Goal: Use online tool/utility: Use online tool/utility

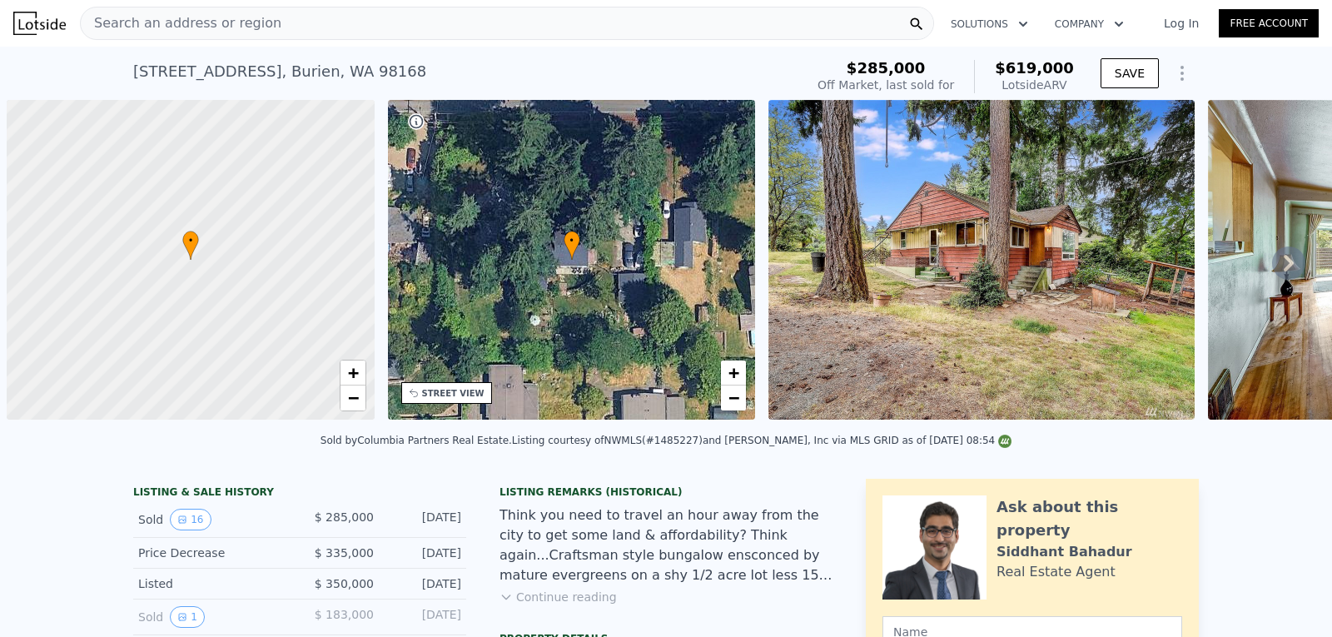
scroll to position [0, 7]
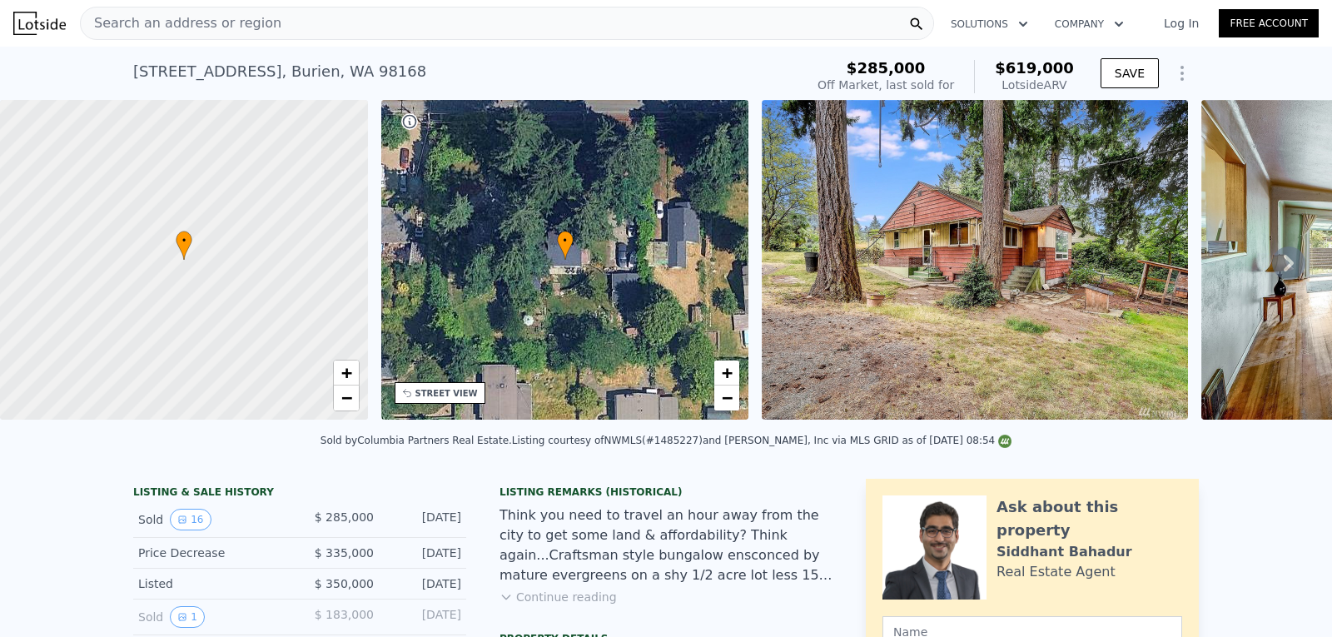
click at [256, 25] on span "Search an address or region" at bounding box center [181, 23] width 201 height 20
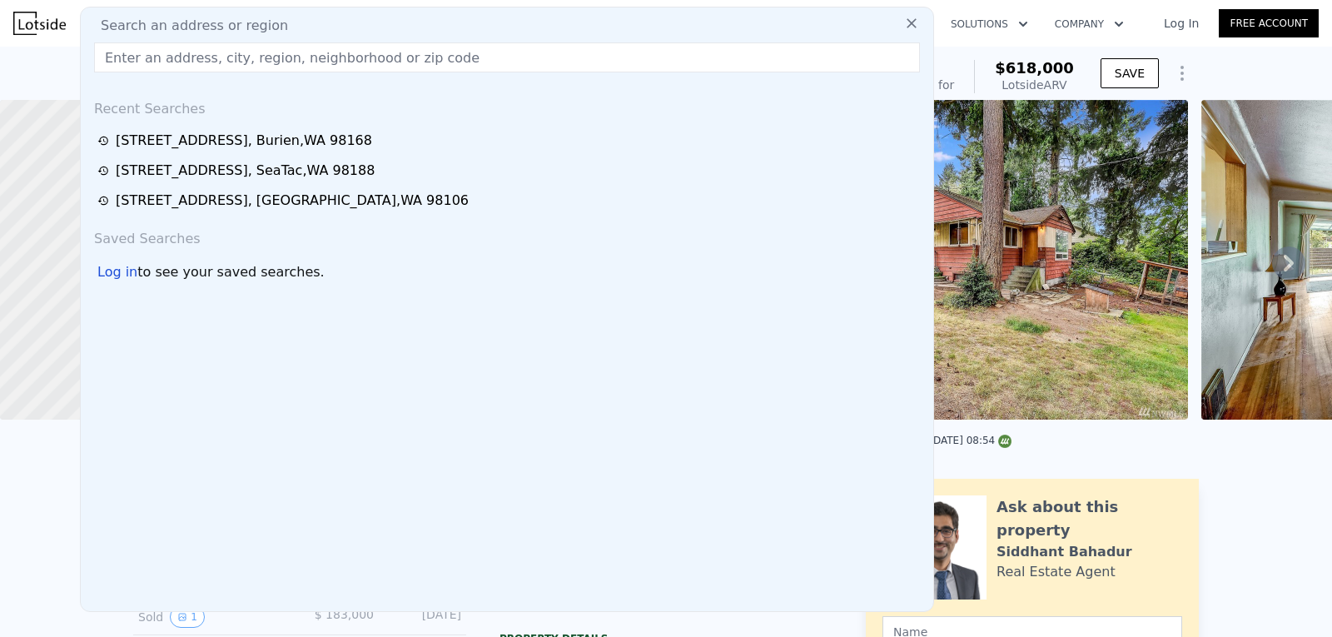
type input "$ 618,000"
type input "$ 264,294"
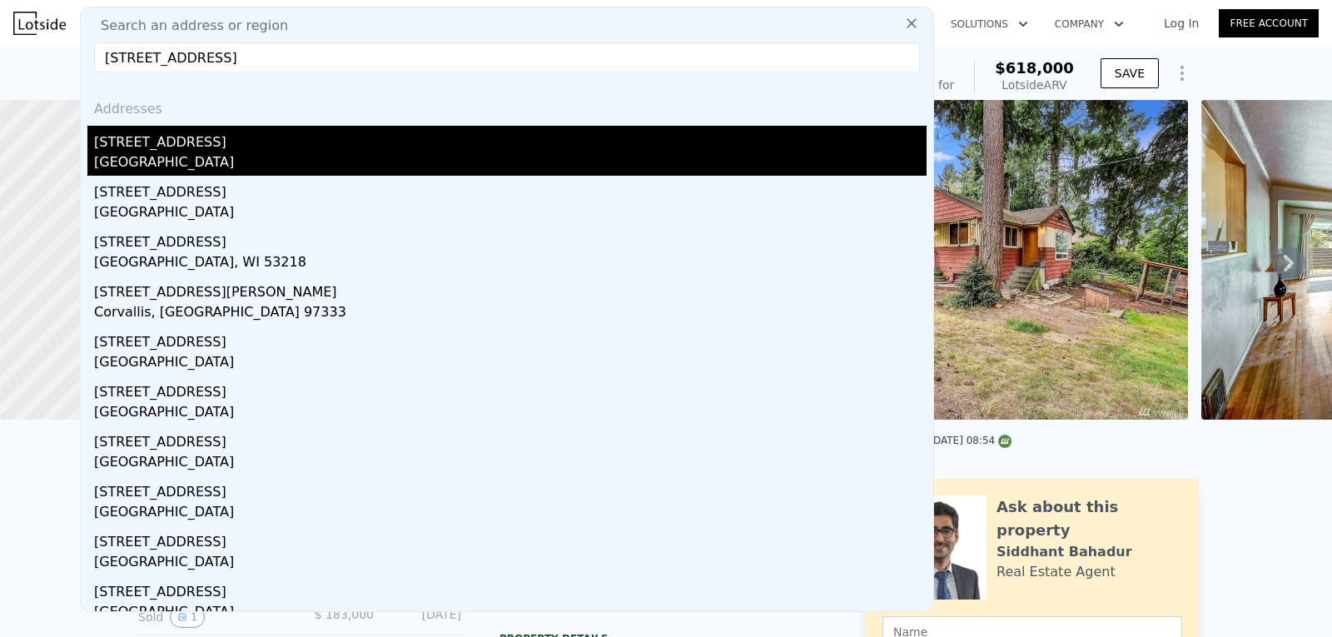
type input "[STREET_ADDRESS]"
click at [149, 161] on div "[GEOGRAPHIC_DATA]" at bounding box center [510, 163] width 832 height 23
type input "2"
type input "1.75"
type input "880"
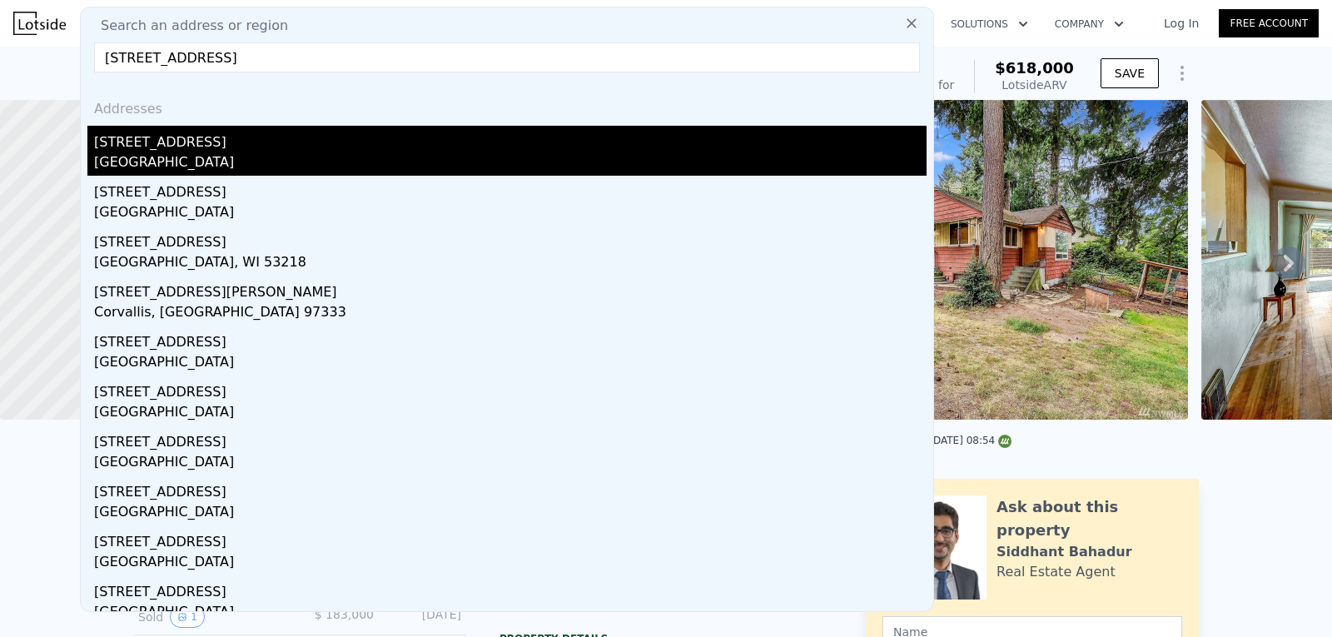
type input "940"
type input "4800"
type input "6250"
type input "$ 761,000"
type input "$ 30,003"
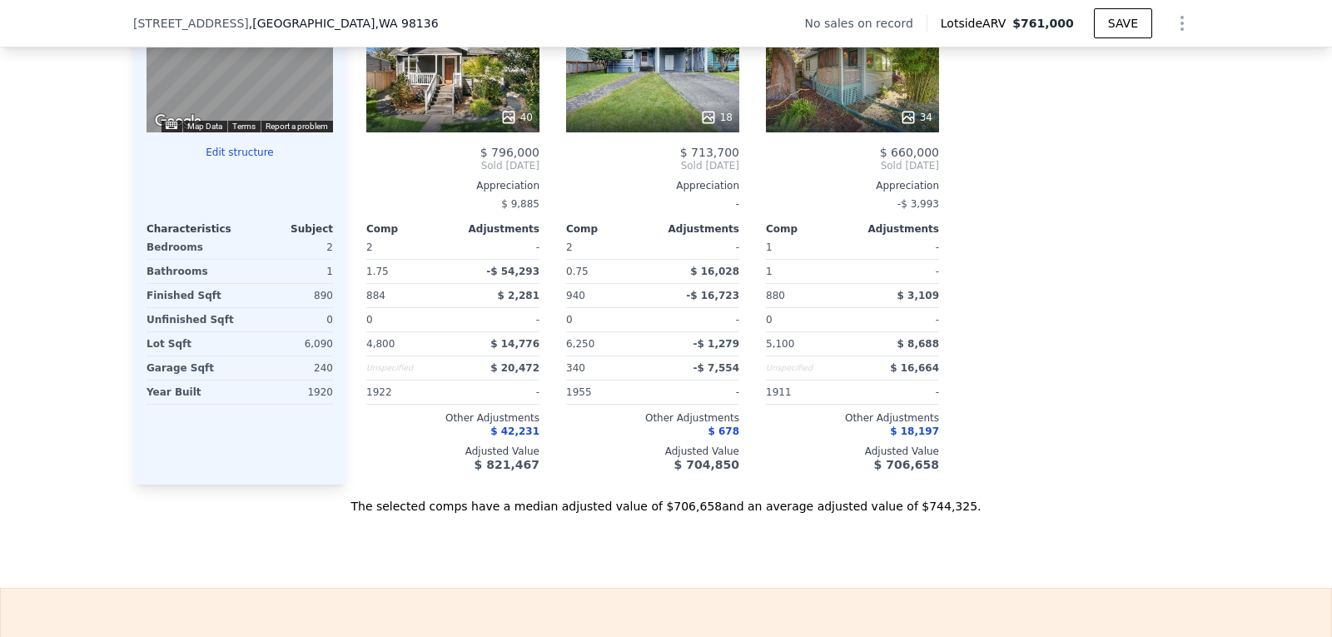
scroll to position [1783, 0]
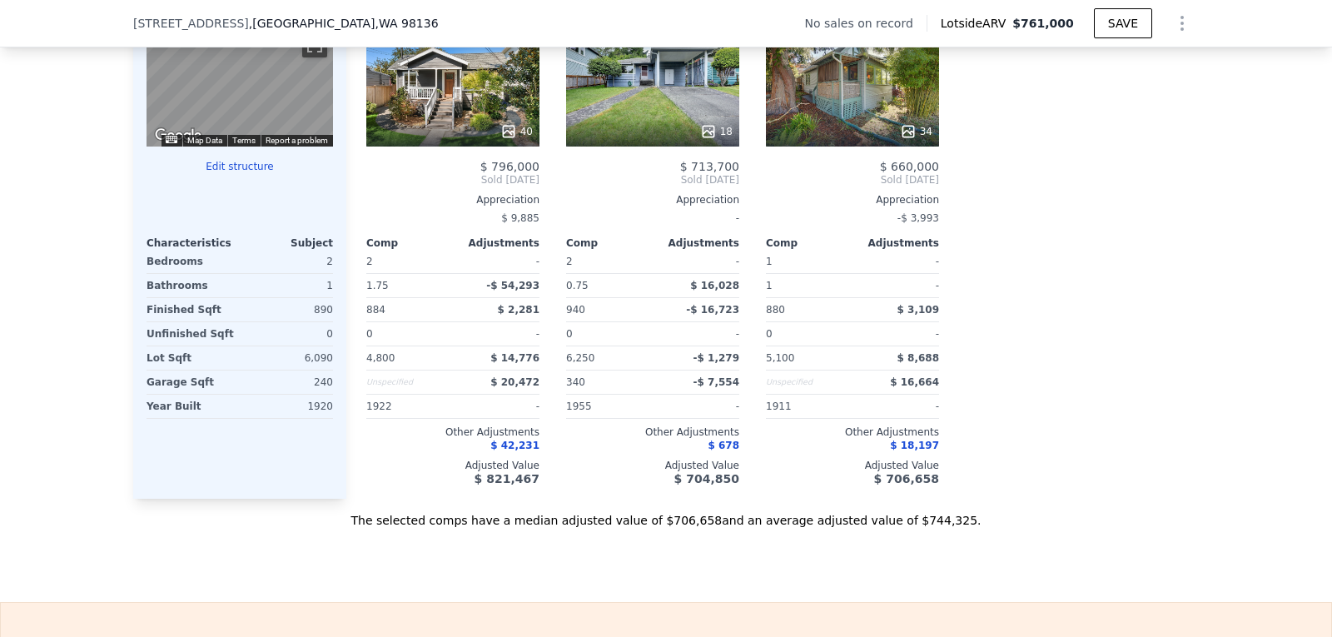
click at [241, 173] on button "Edit structure" at bounding box center [239, 166] width 186 height 13
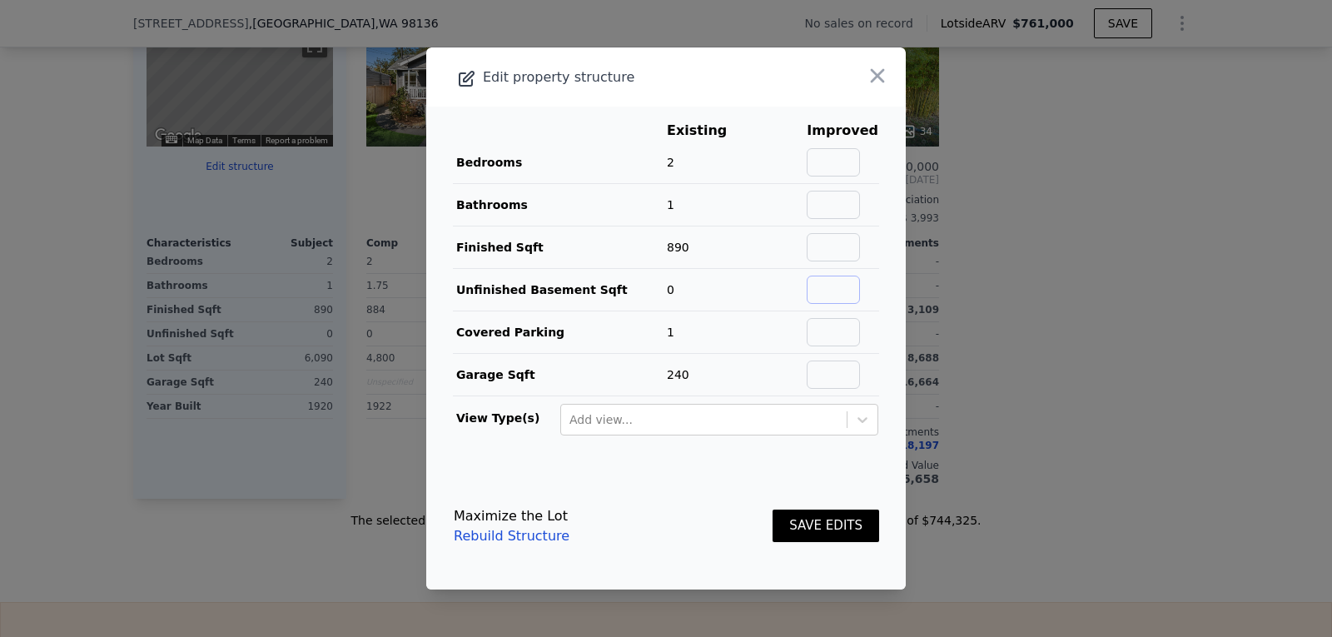
click at [817, 297] on input "text" at bounding box center [833, 290] width 53 height 28
type input "890"
click at [772, 509] on button "SAVE EDITS" at bounding box center [825, 525] width 107 height 32
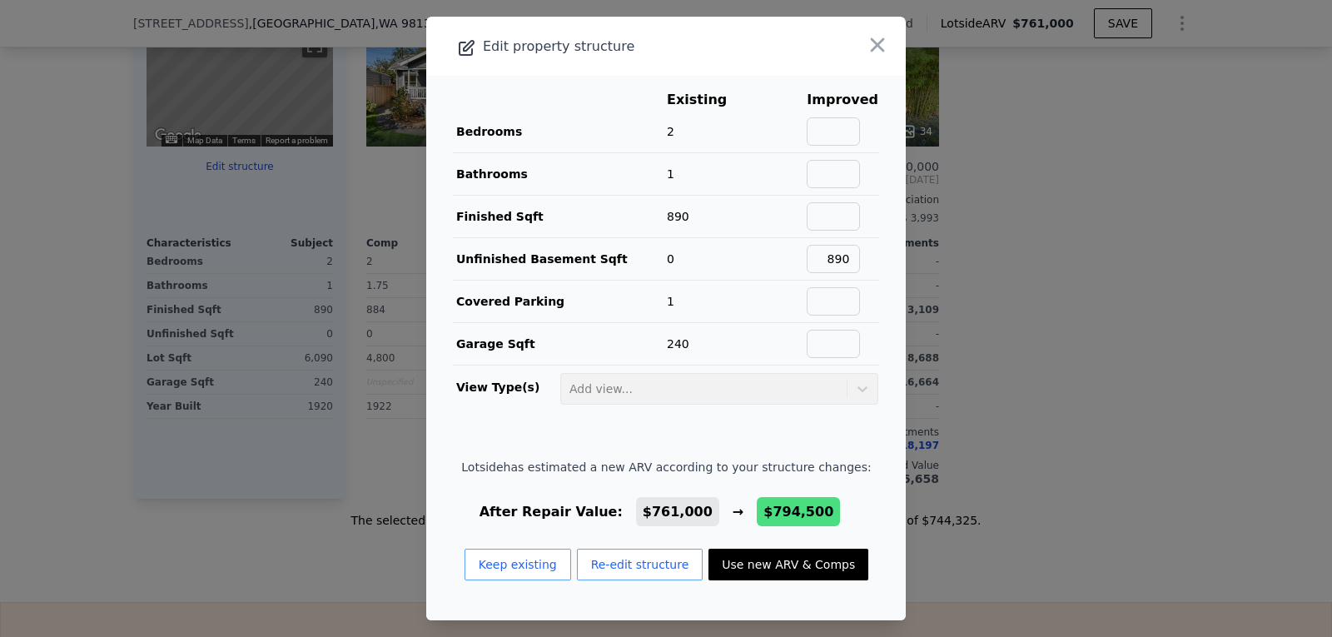
click at [750, 559] on button "Use new ARV & Comps" at bounding box center [788, 565] width 160 height 32
type input "$ 794,500"
type input "$ 61,052"
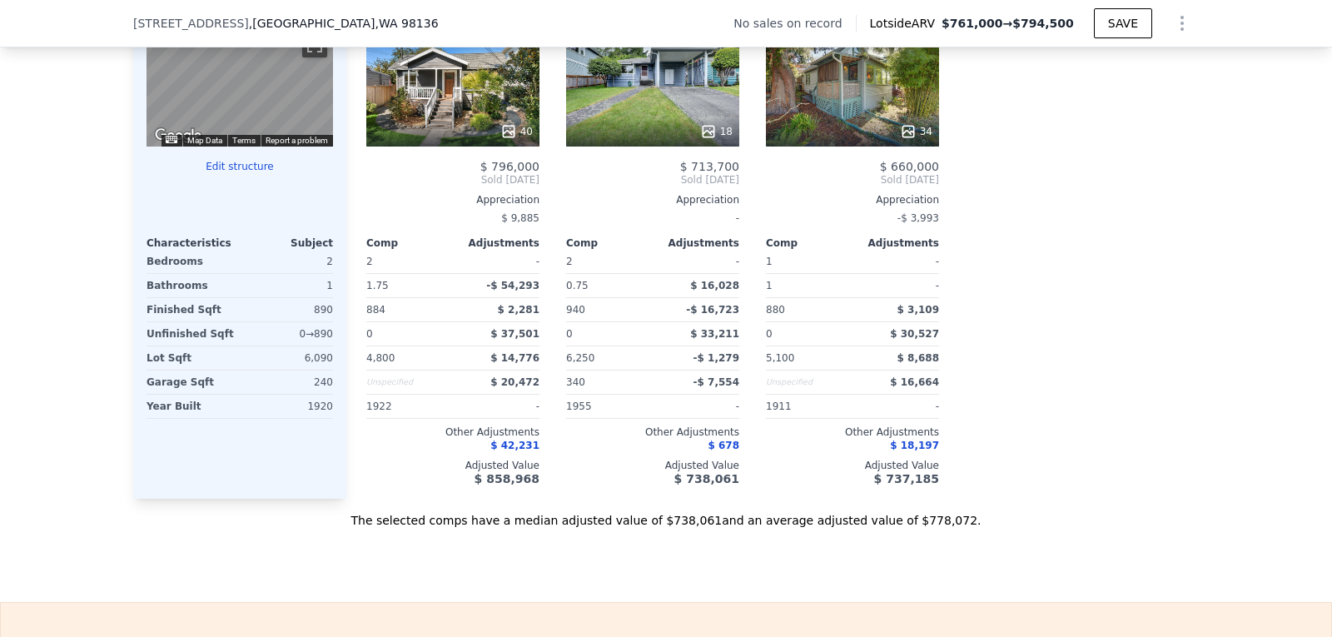
click at [572, 513] on div "The selected comps have a median adjusted value of $738,061 and an average adju…" at bounding box center [665, 514] width 1065 height 30
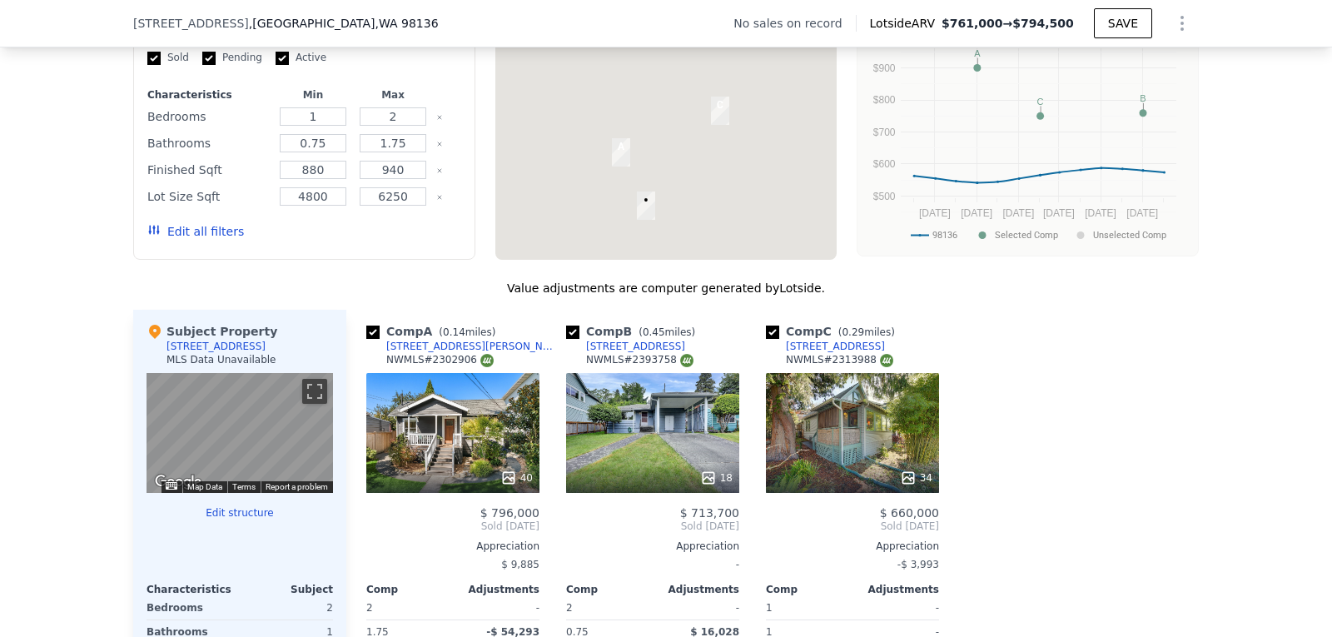
scroll to position [1017, 0]
